Goal: Information Seeking & Learning: Learn about a topic

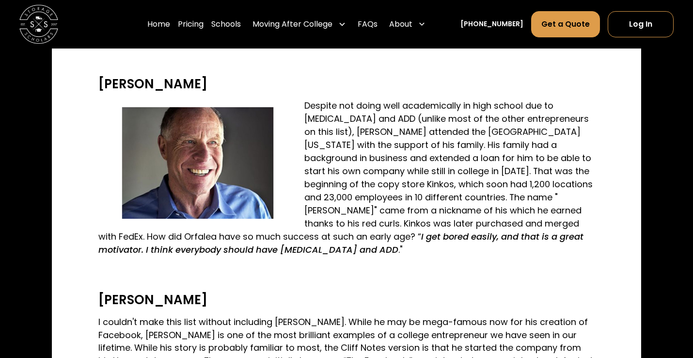
scroll to position [2123, 0]
click at [404, 163] on p "Despite not doing well academically in high school due to [MEDICAL_DATA] and AD…" at bounding box center [346, 177] width 496 height 157
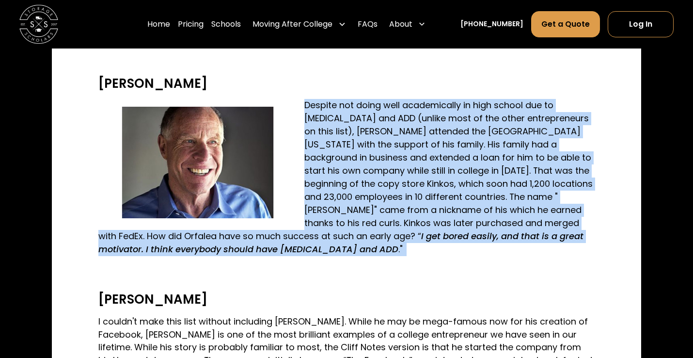
click at [404, 163] on p "Despite not doing well academically in high school due to [MEDICAL_DATA] and AD…" at bounding box center [346, 177] width 496 height 157
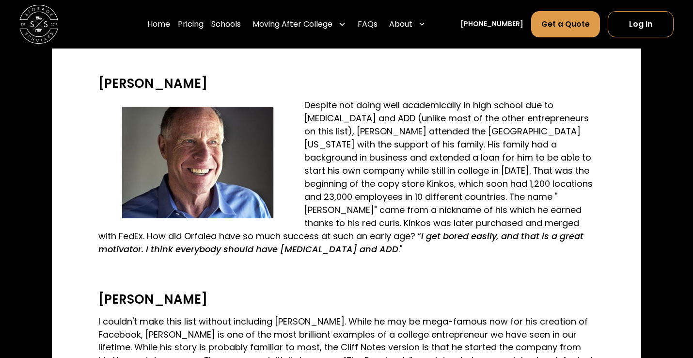
click at [404, 163] on p "Despite not doing well academically in high school due to [MEDICAL_DATA] and AD…" at bounding box center [346, 177] width 496 height 157
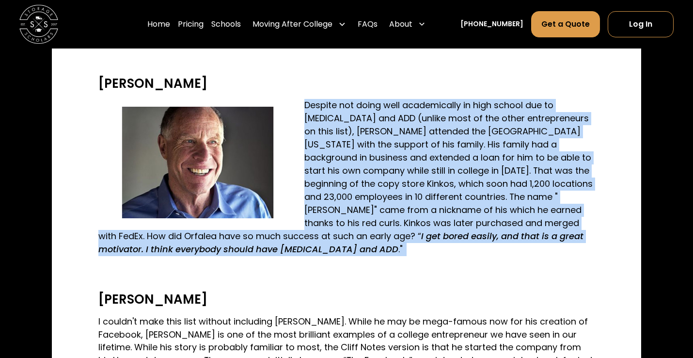
click at [404, 163] on p "Despite not doing well academically in high school due to [MEDICAL_DATA] and AD…" at bounding box center [346, 177] width 496 height 157
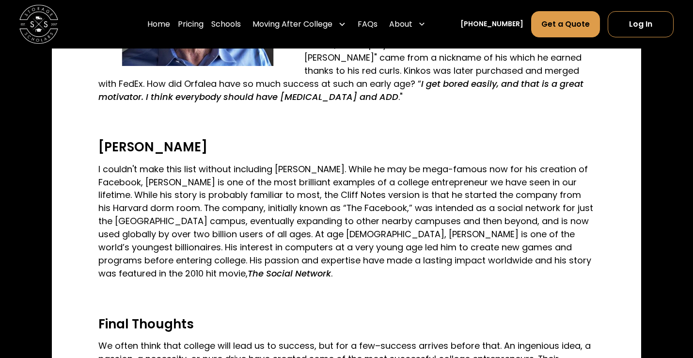
scroll to position [2325, 0]
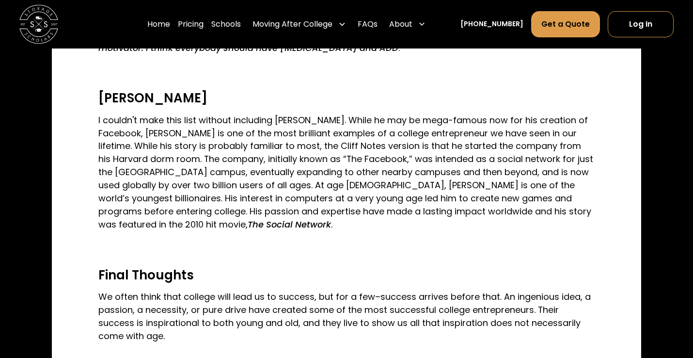
click at [404, 163] on p "I couldn't make this list without including [PERSON_NAME]. While he may be mega…" at bounding box center [346, 173] width 496 height 118
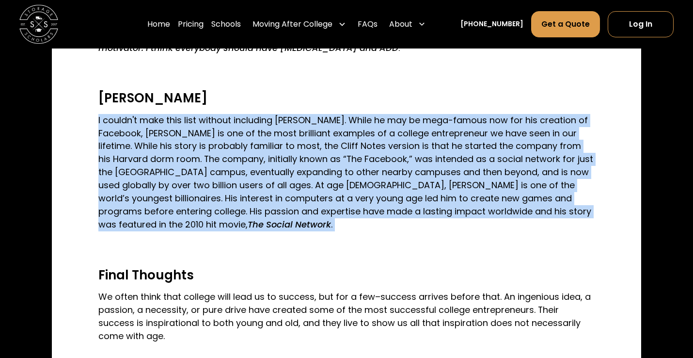
click at [404, 163] on p "I couldn't make this list without including [PERSON_NAME]. While he may be mega…" at bounding box center [346, 173] width 496 height 118
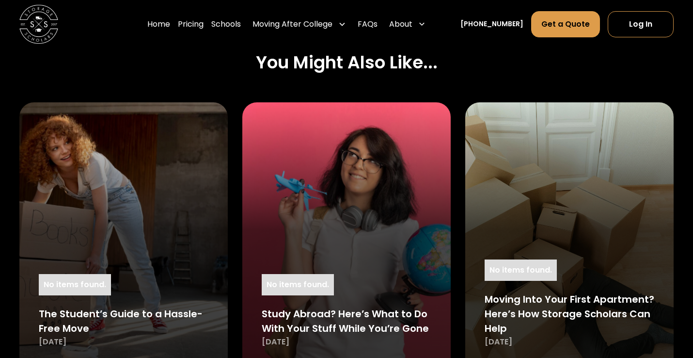
scroll to position [3280, 0]
